Goal: Task Accomplishment & Management: Manage account settings

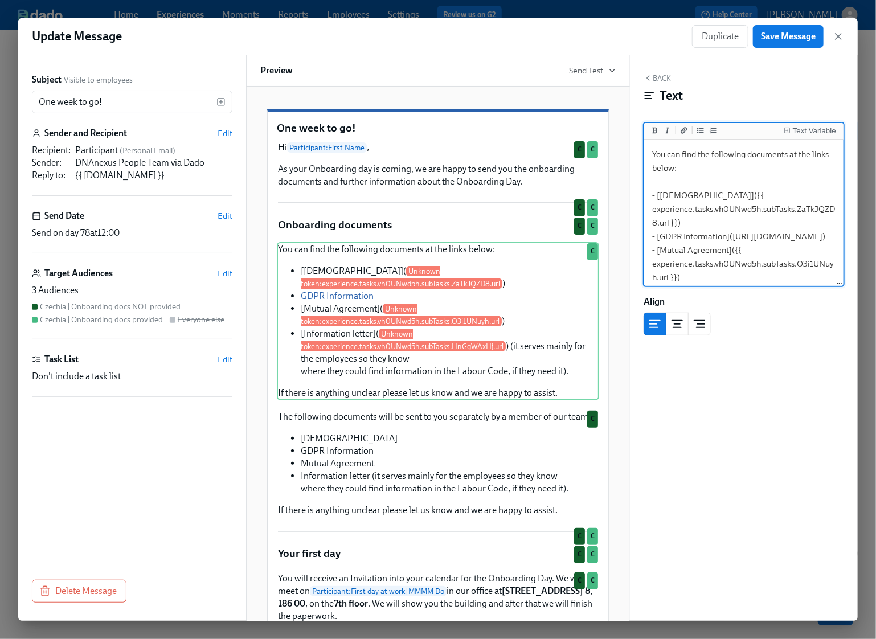
scroll to position [38, 0]
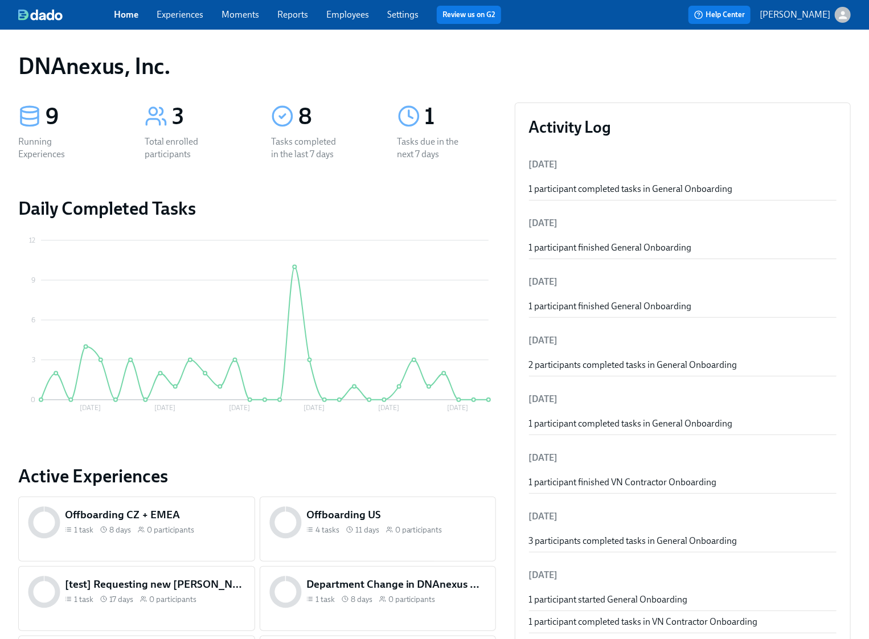
click at [189, 14] on link "Experiences" at bounding box center [180, 14] width 47 height 11
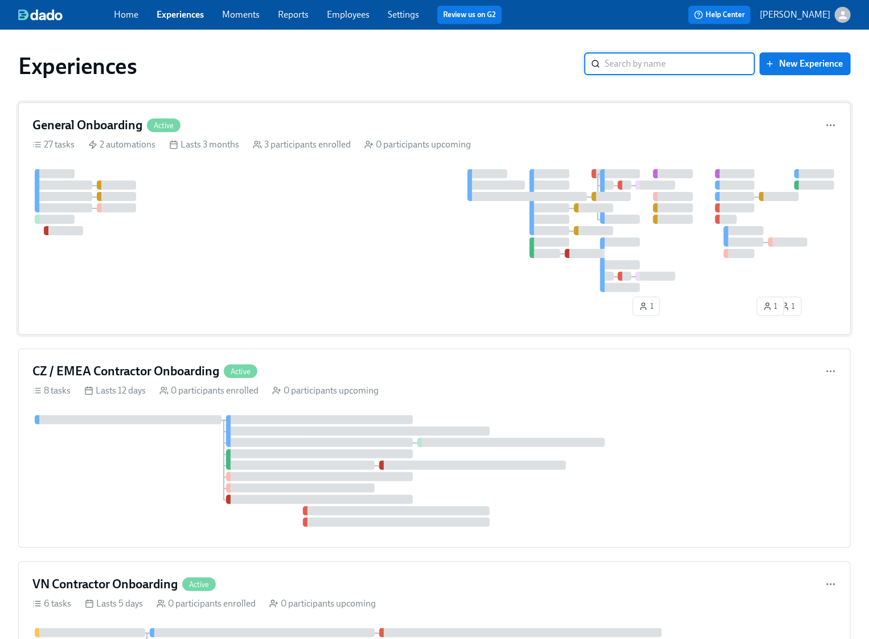
click at [293, 255] on div at bounding box center [434, 230] width 804 height 123
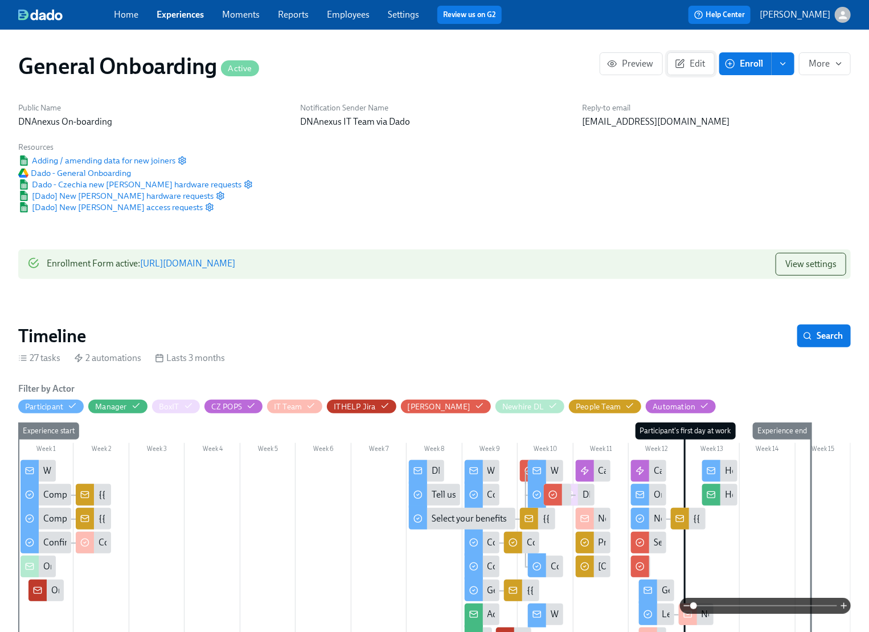
click at [697, 65] on span "Edit" at bounding box center [691, 63] width 28 height 11
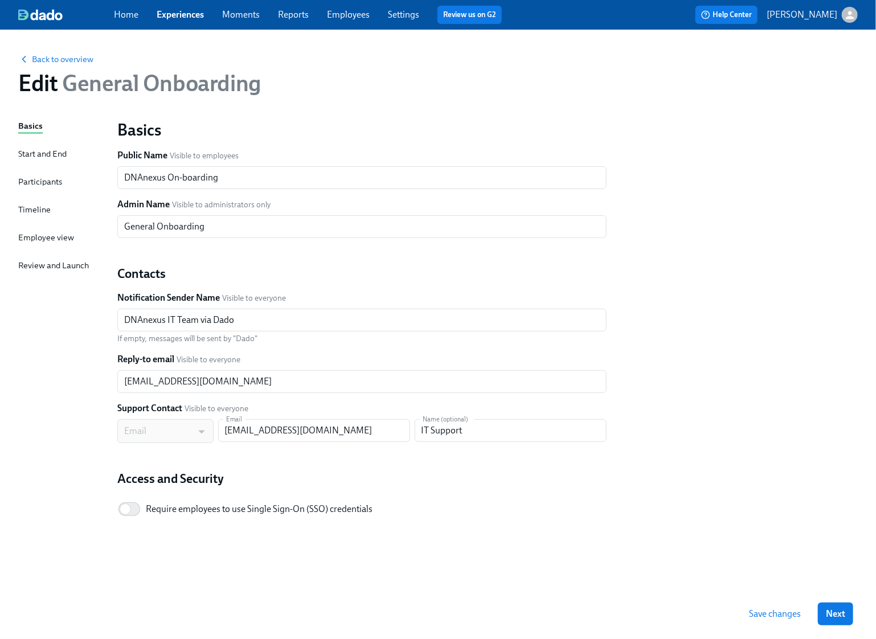
click at [28, 206] on div "Timeline" at bounding box center [34, 209] width 32 height 13
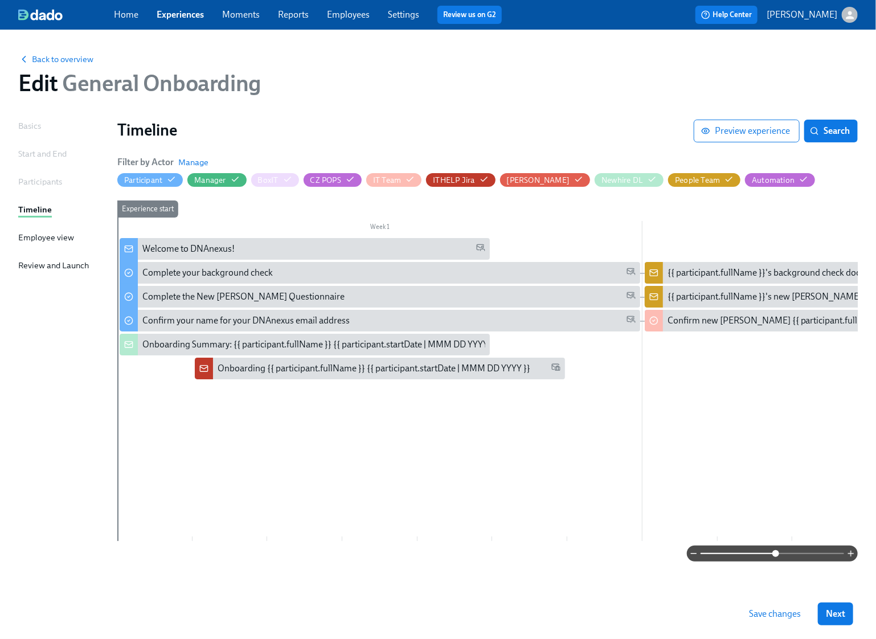
drag, startPoint x: 701, startPoint y: 553, endPoint x: 775, endPoint y: 548, distance: 74.2
click at [775, 550] on span at bounding box center [775, 553] width 7 height 7
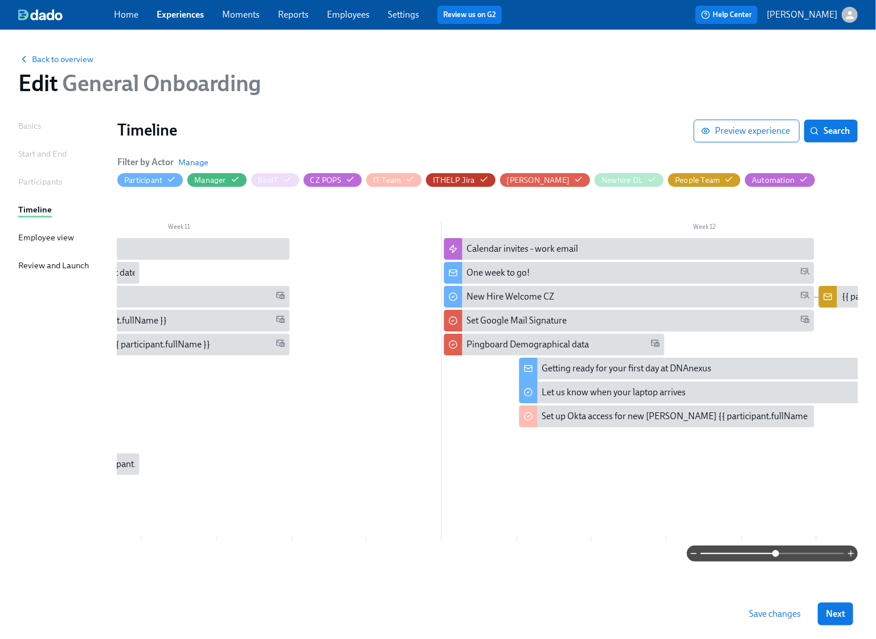
scroll to position [0, 5453]
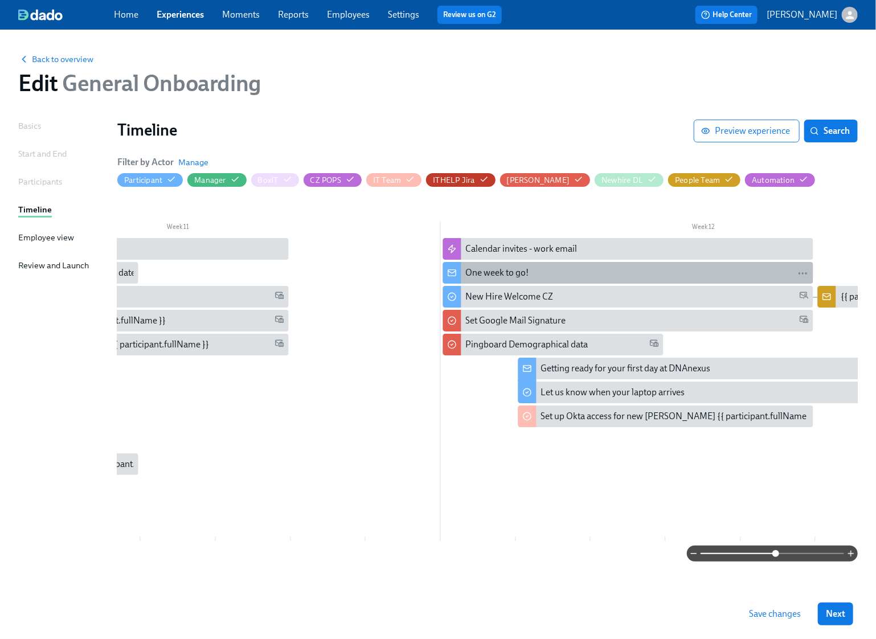
click at [489, 269] on div "One week to go!" at bounding box center [497, 273] width 63 height 13
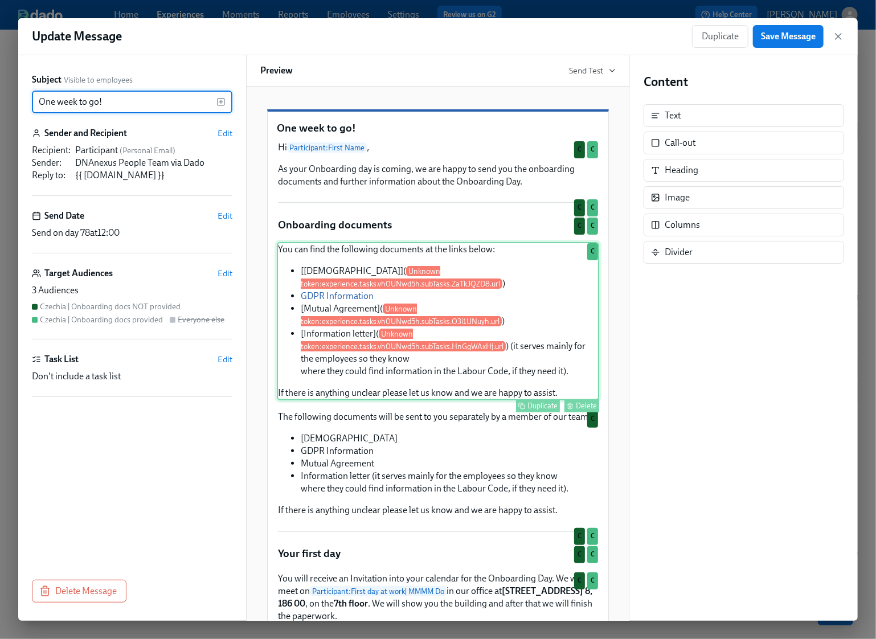
click at [345, 317] on div "You can find the following documents at the links below: [Employment contract](…" at bounding box center [438, 321] width 322 height 158
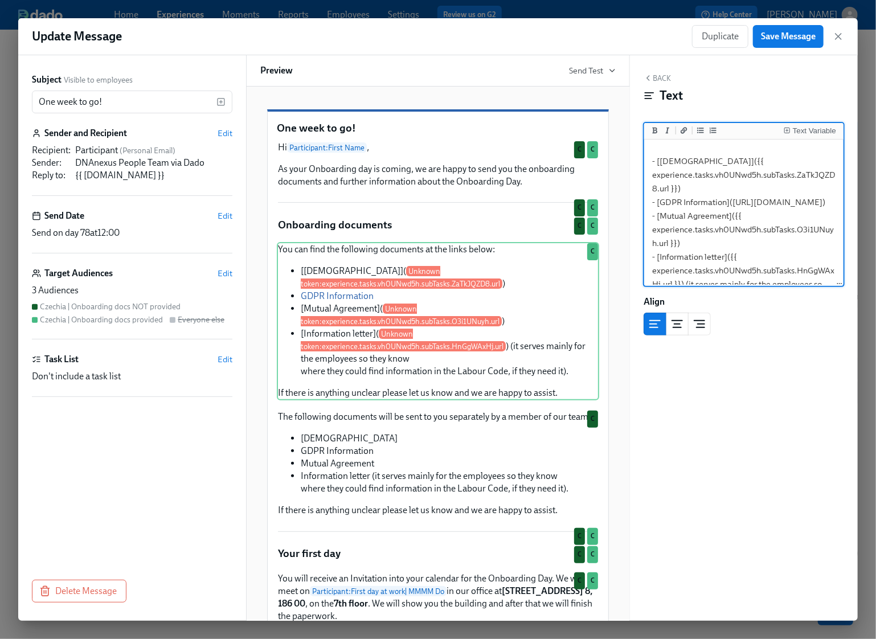
scroll to position [36, 0]
drag, startPoint x: 674, startPoint y: 256, endPoint x: 656, endPoint y: 217, distance: 42.8
click at [656, 217] on textarea "You can find the following documents at the links below: - [[DEMOGRAPHIC_DATA]]…" at bounding box center [744, 241] width 195 height 271
paste textarea "DNANexus_information_personal_data_employees_ENG%20022025"
type textarea "You can find the following documents at the links below: - [Employment contract…"
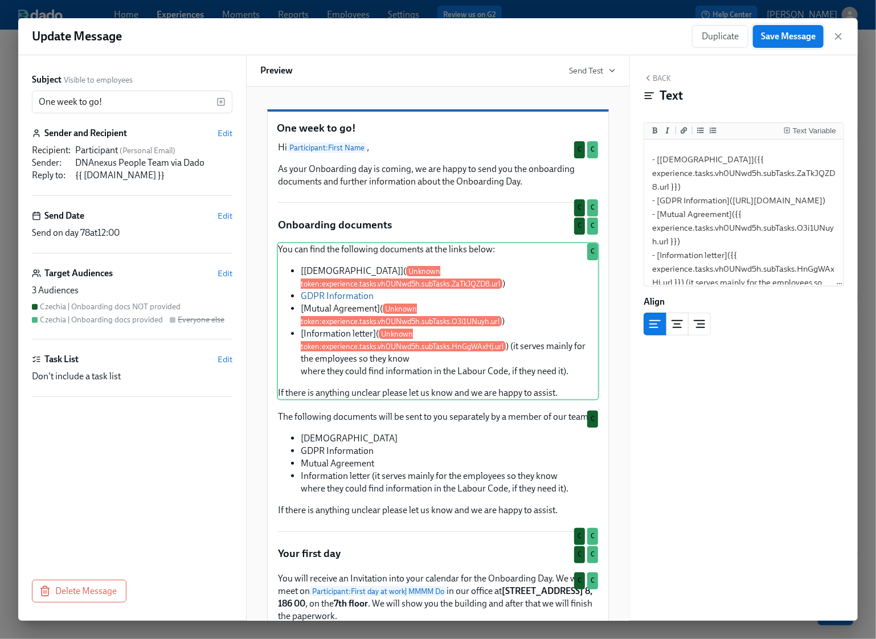
click at [792, 39] on span "Save Message" at bounding box center [788, 36] width 55 height 11
click at [841, 36] on icon "button" at bounding box center [838, 36] width 11 height 11
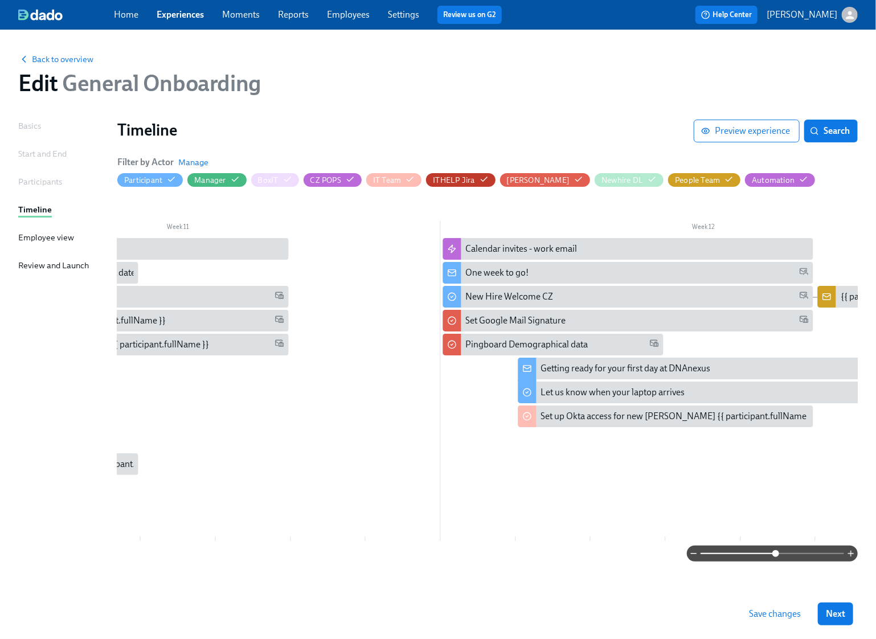
click at [763, 616] on span "Save changes" at bounding box center [775, 613] width 52 height 11
